Goal: Task Accomplishment & Management: Use online tool/utility

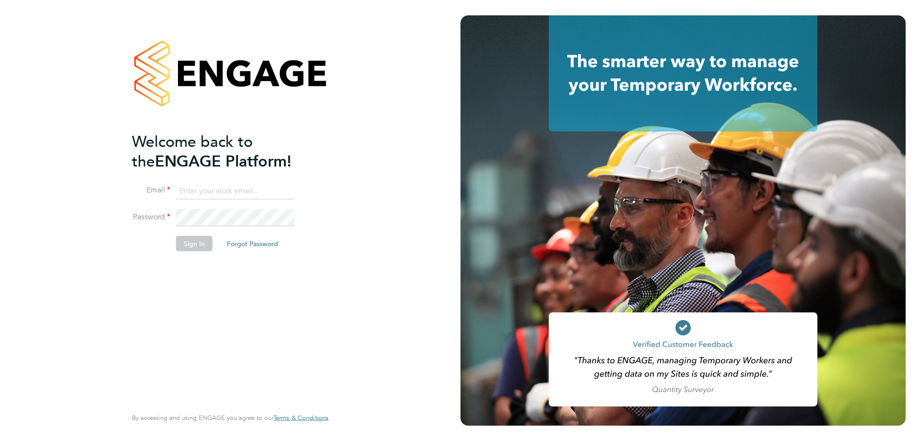
type input "alex.beattie@uk.g4s.com"
click at [197, 244] on button "Sign In" at bounding box center [194, 243] width 36 height 15
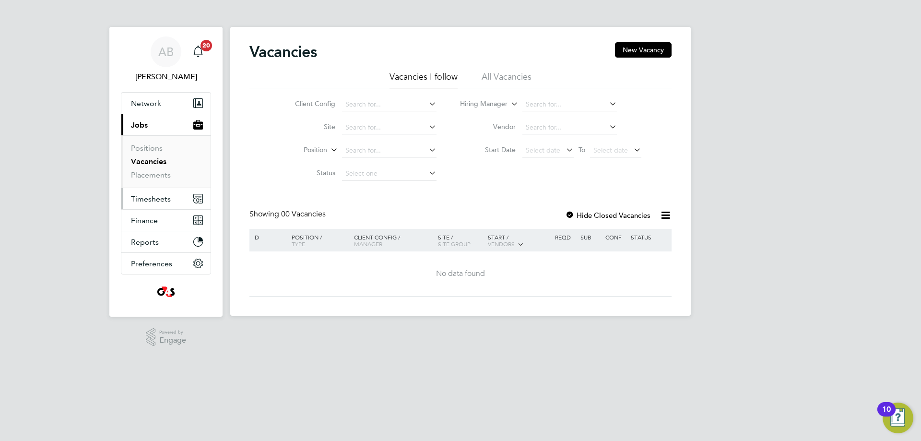
click at [150, 200] on span "Timesheets" at bounding box center [151, 198] width 40 height 9
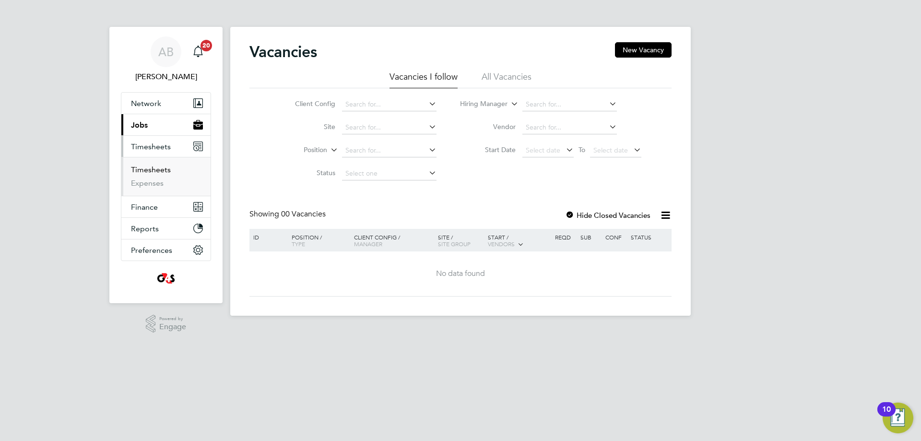
click at [154, 170] on link "Timesheets" at bounding box center [151, 169] width 40 height 9
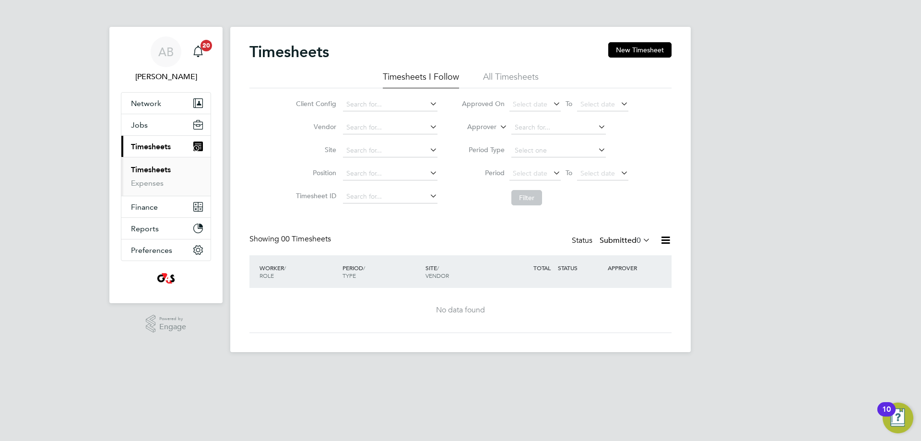
click at [639, 240] on span "0" at bounding box center [639, 241] width 4 height 10
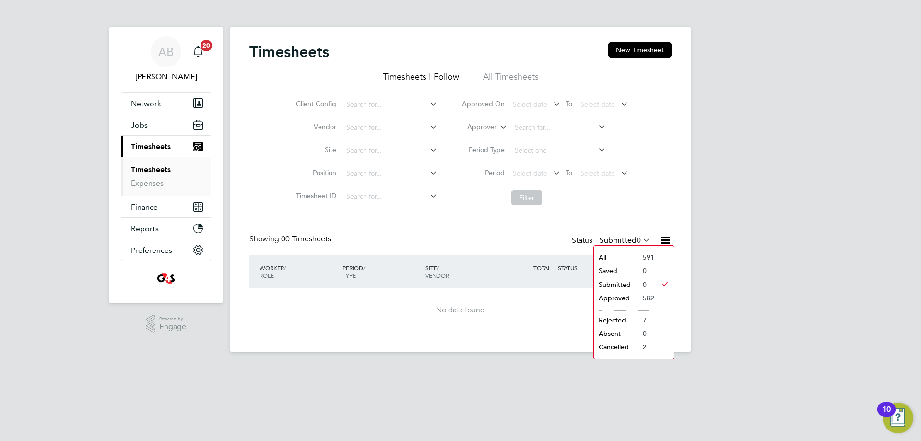
click at [624, 297] on li "Approved" at bounding box center [616, 297] width 44 height 13
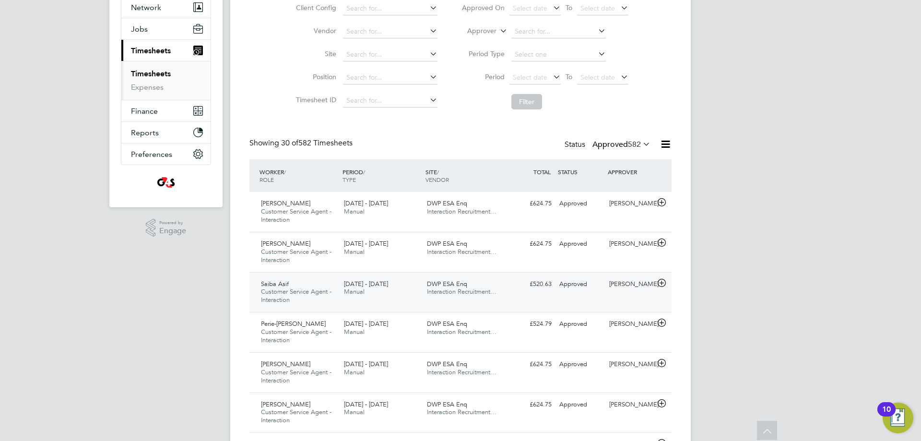
click at [663, 283] on icon at bounding box center [662, 283] width 12 height 8
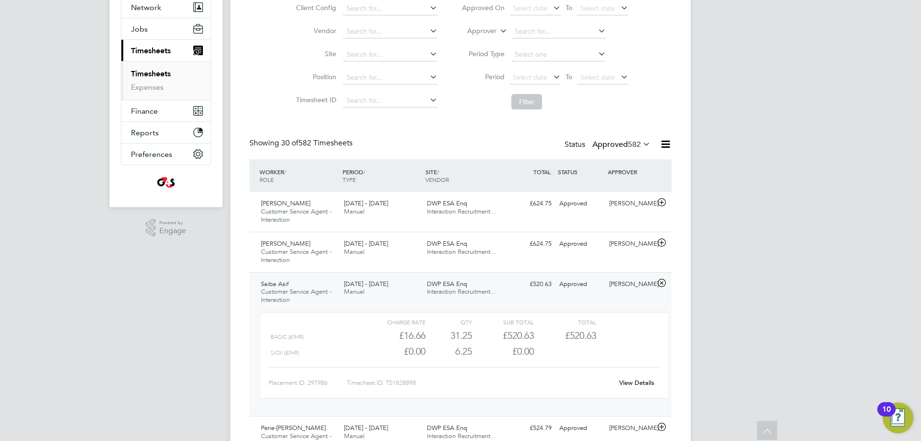
click at [642, 382] on link "View Details" at bounding box center [636, 383] width 35 height 8
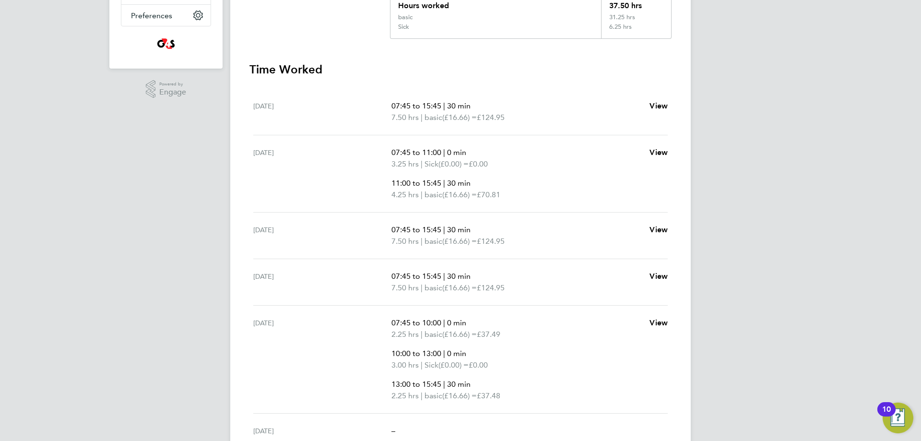
scroll to position [240, 0]
